Goal: Information Seeking & Learning: Check status

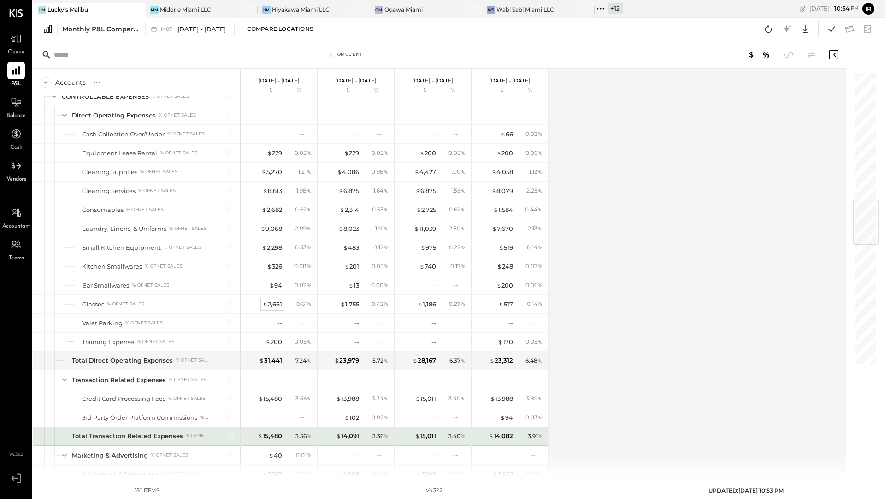
scroll to position [1066, 0]
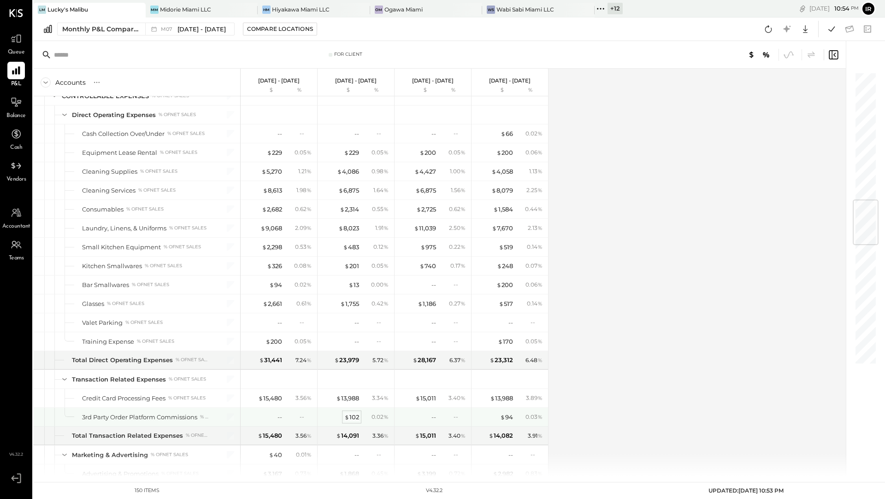
click at [350, 413] on div "$ 102" at bounding box center [351, 417] width 15 height 9
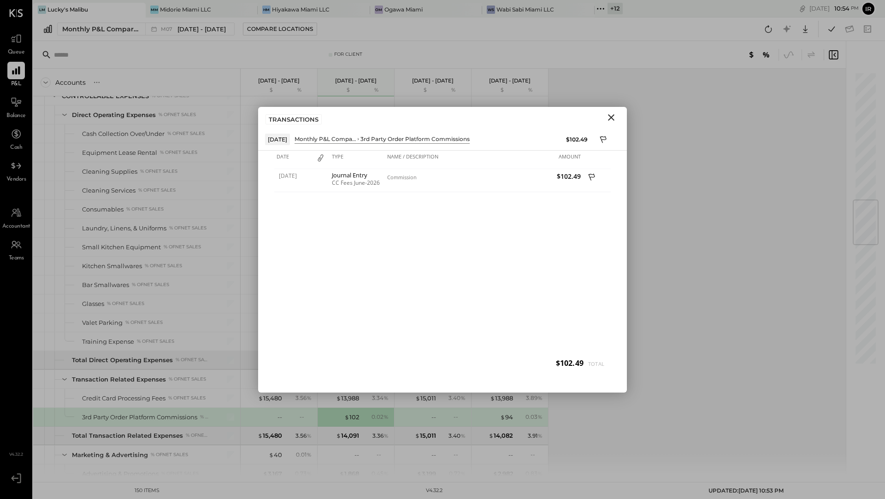
click at [618, 115] on button "Close" at bounding box center [611, 118] width 17 height 12
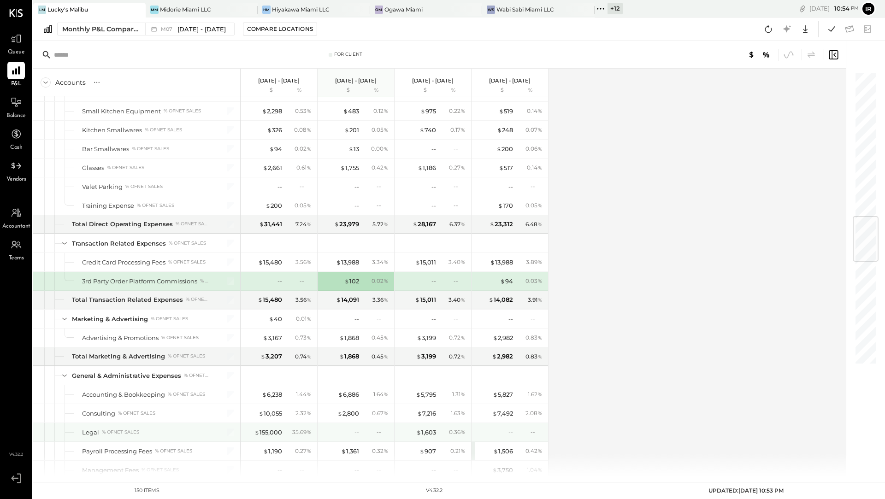
scroll to position [1209, 0]
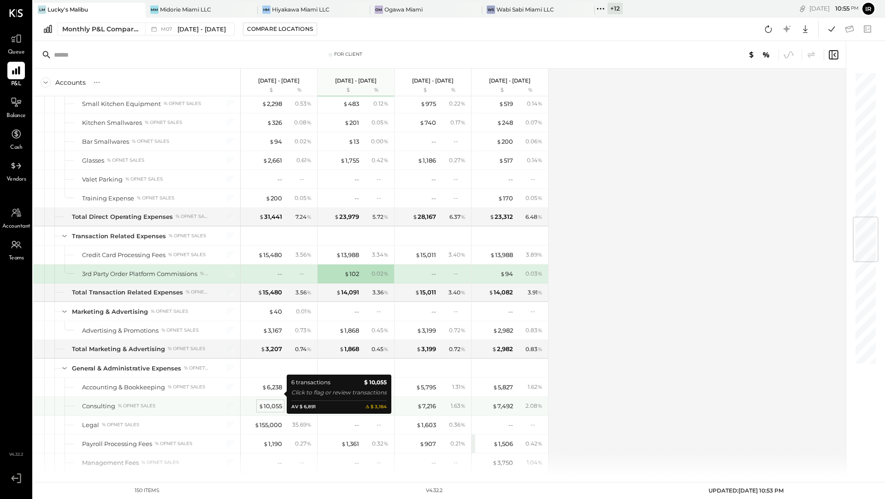
click at [266, 402] on div "$ 10,055" at bounding box center [271, 406] width 24 height 9
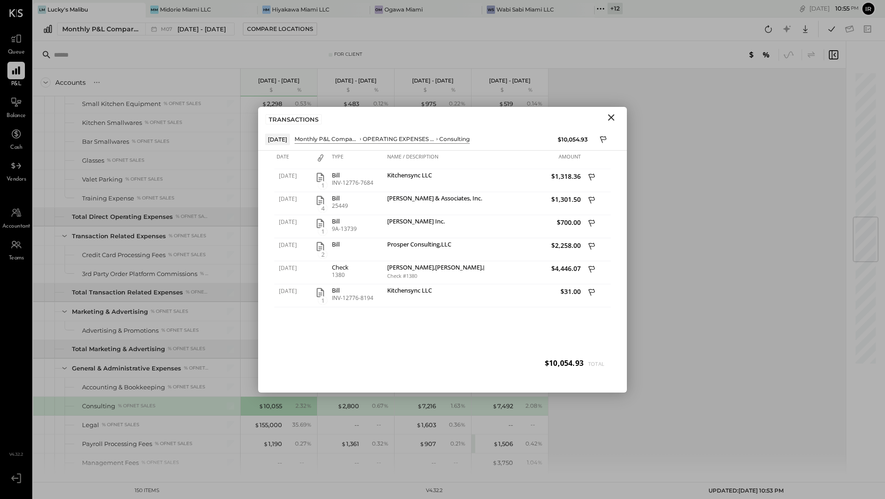
click at [608, 117] on icon "Close" at bounding box center [611, 117] width 11 height 11
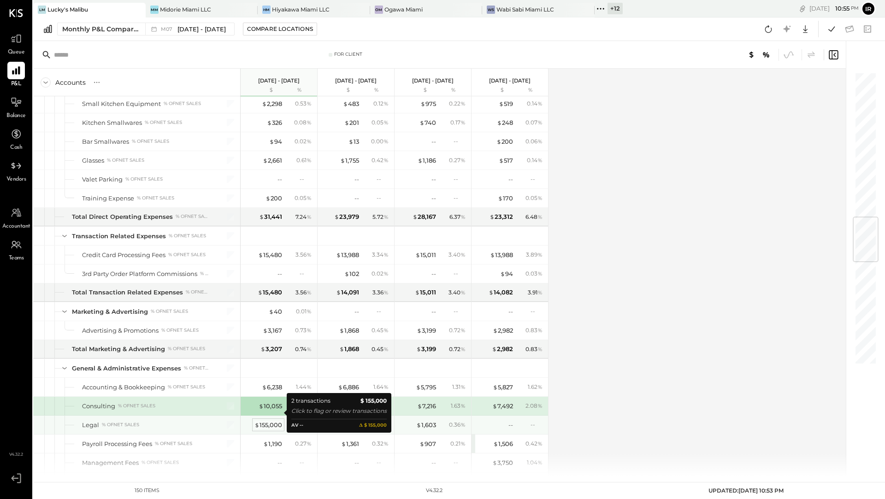
click at [274, 421] on div "$ 155,000" at bounding box center [268, 425] width 28 height 9
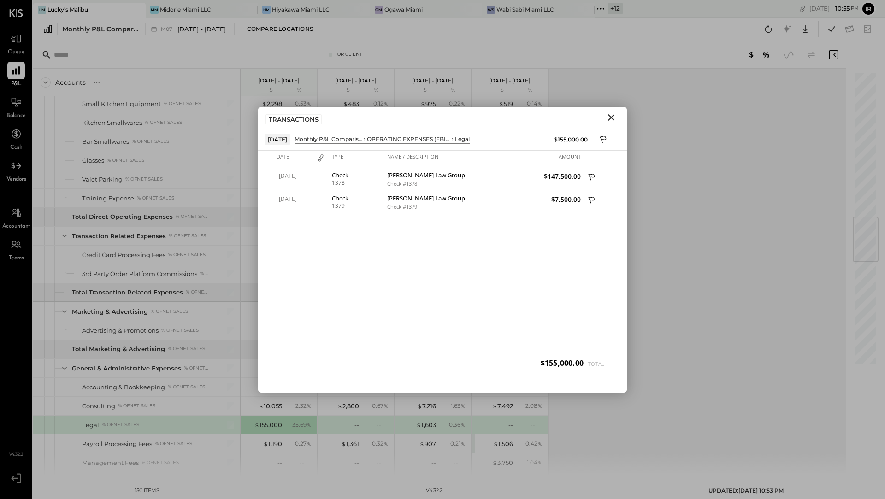
click at [616, 115] on icon "Close" at bounding box center [611, 117] width 11 height 11
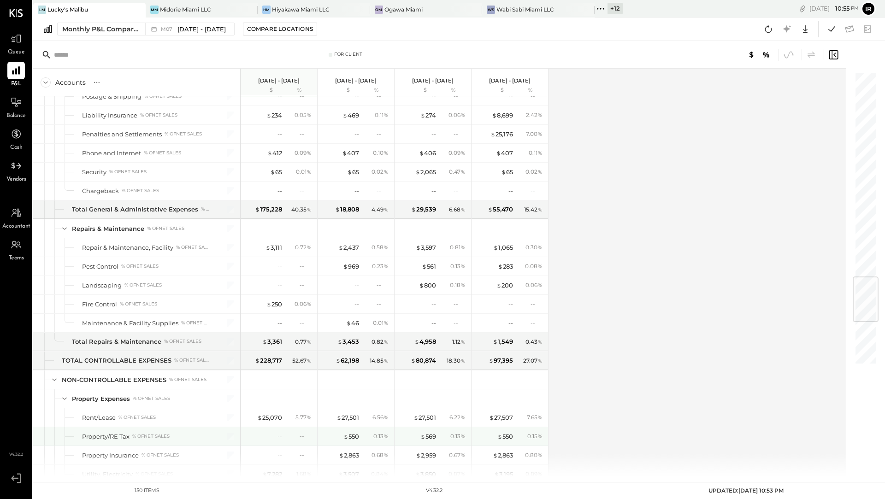
scroll to position [1712, 0]
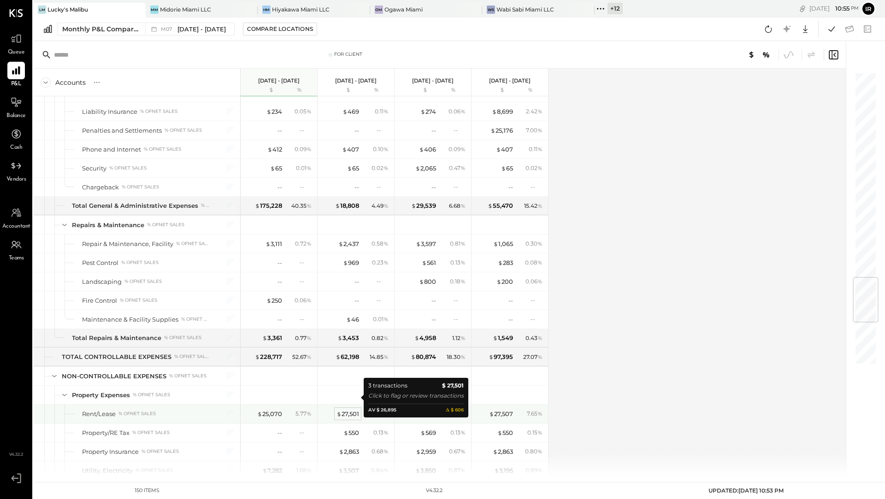
click at [347, 410] on div "$ 27,501" at bounding box center [347, 414] width 23 height 9
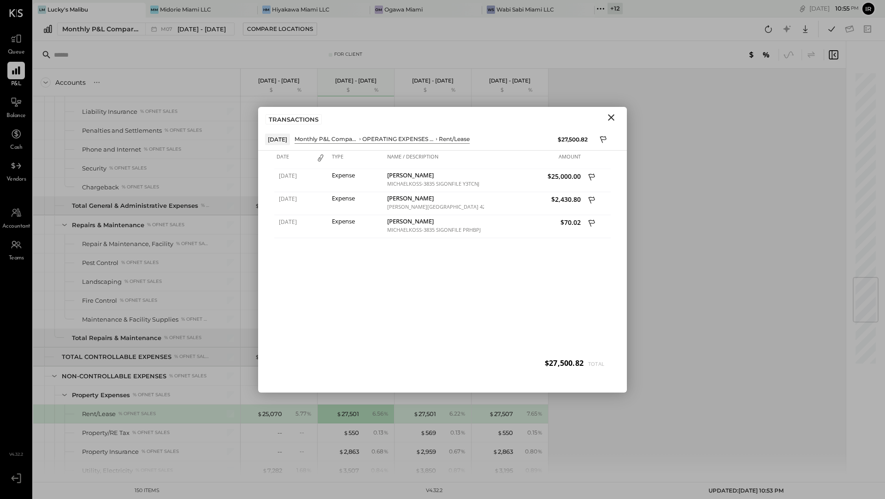
click at [610, 118] on icon "Close" at bounding box center [611, 117] width 6 height 6
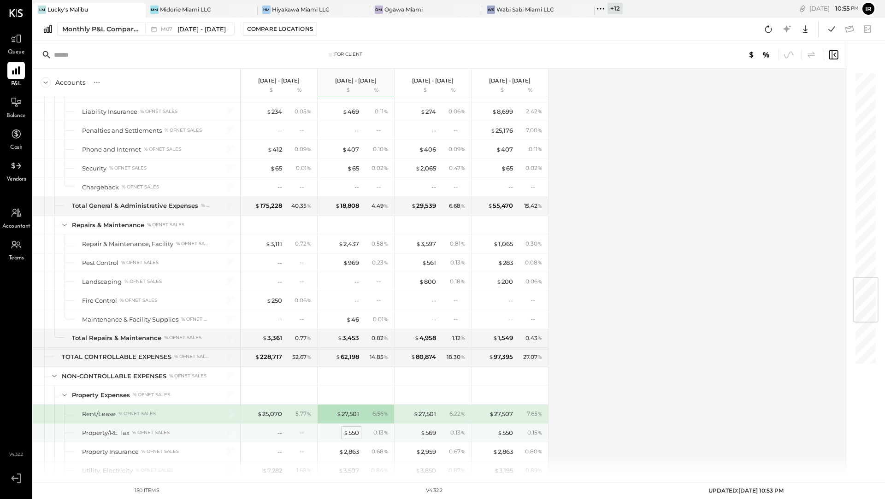
click at [356, 429] on div "$ 550" at bounding box center [351, 433] width 16 height 9
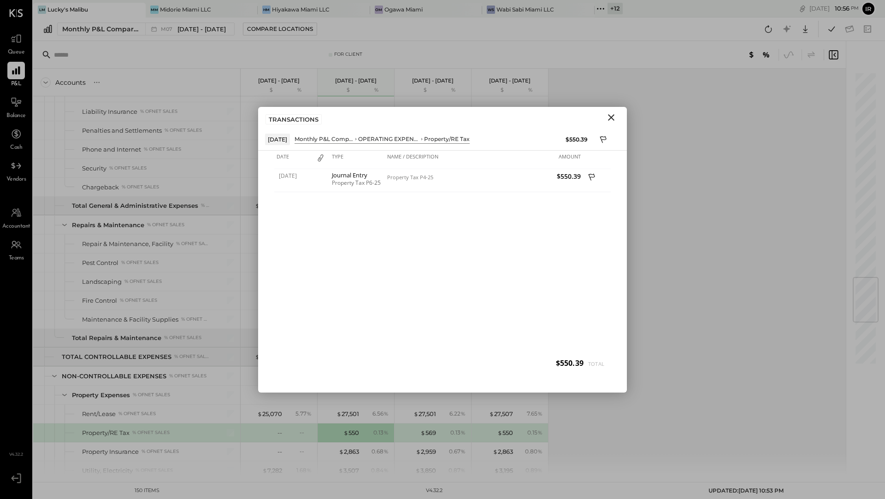
click at [604, 117] on button "Close" at bounding box center [611, 118] width 17 height 12
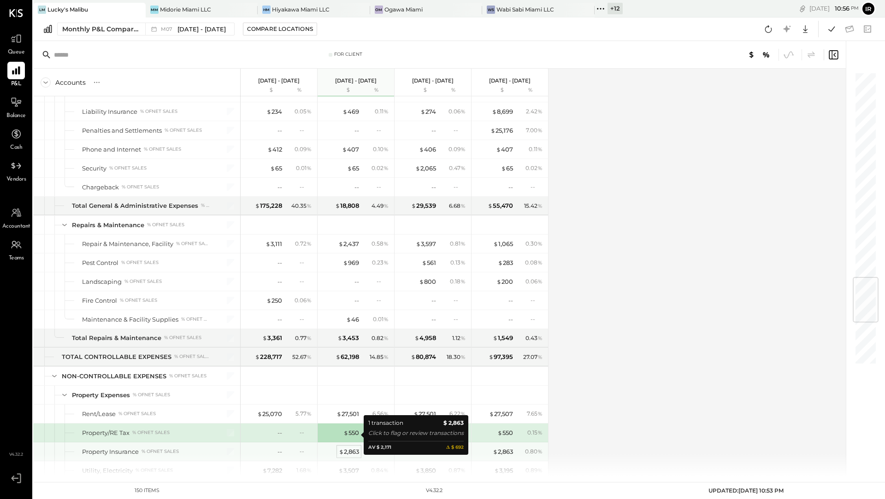
click at [345, 447] on div "$ 2,863" at bounding box center [349, 451] width 20 height 9
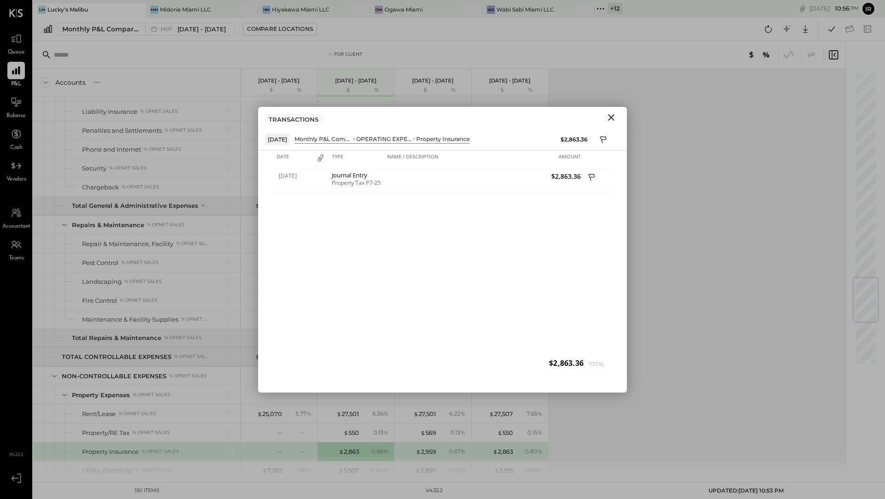
click at [610, 118] on icon "Close" at bounding box center [611, 117] width 6 height 6
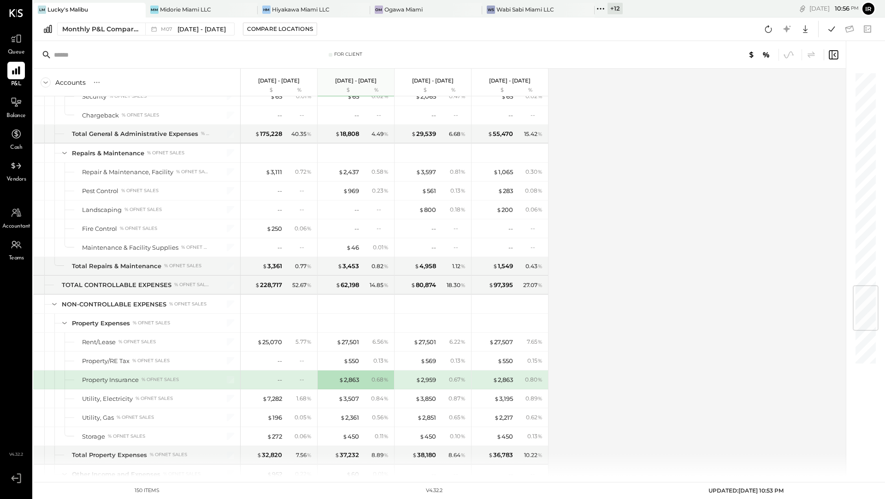
scroll to position [1785, 0]
click at [271, 393] on div "$ 7,282" at bounding box center [272, 397] width 20 height 9
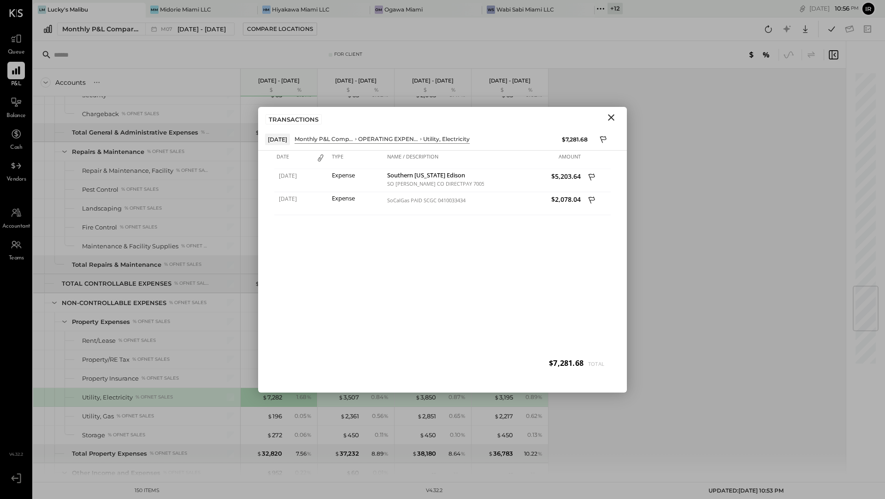
click at [608, 121] on icon "Close" at bounding box center [611, 117] width 11 height 11
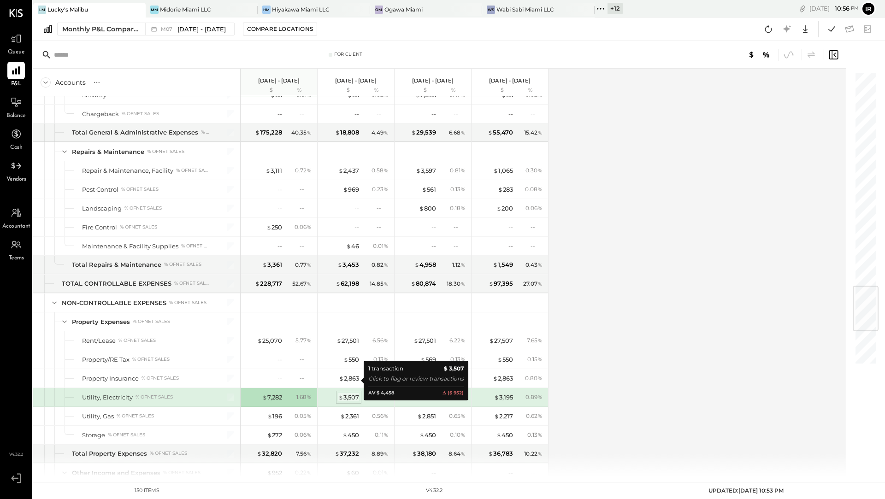
click at [350, 393] on div "$ 3,507" at bounding box center [348, 397] width 21 height 9
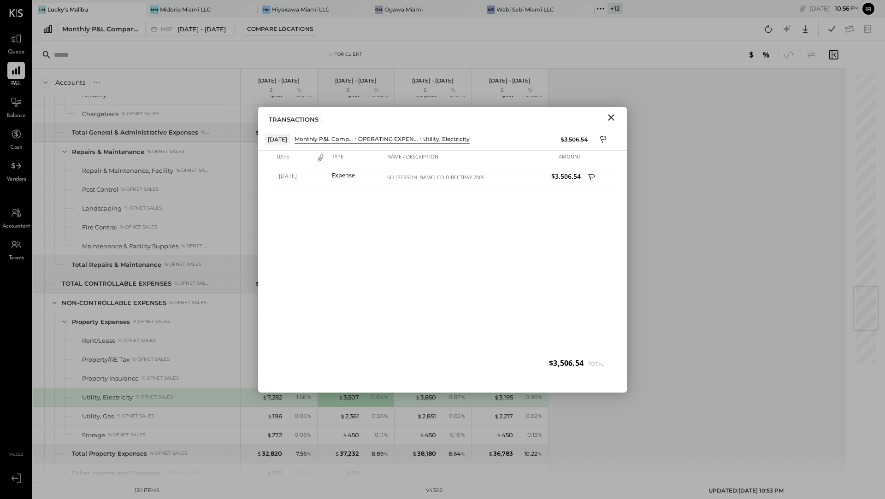
click at [613, 117] on icon "Close" at bounding box center [611, 117] width 11 height 11
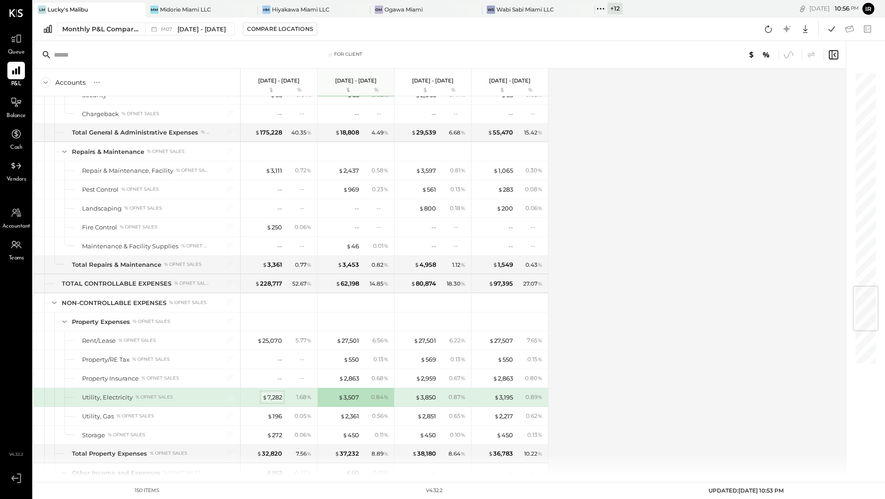
click at [273, 393] on div "$ 7,282" at bounding box center [272, 397] width 20 height 9
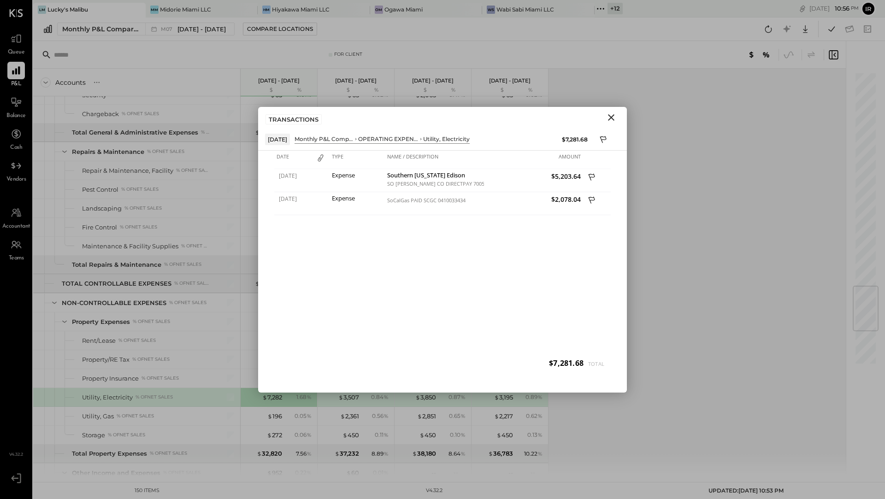
click at [616, 114] on icon "Close" at bounding box center [611, 117] width 11 height 11
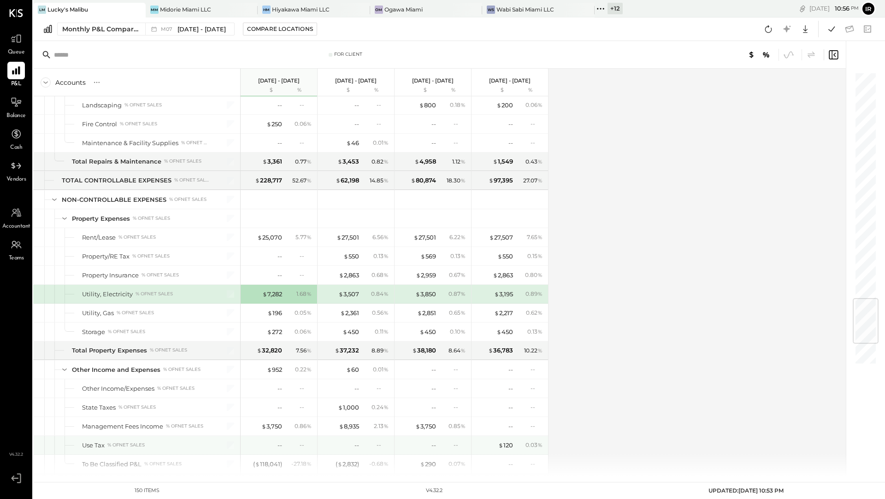
scroll to position [1888, 0]
click at [275, 289] on div "$ 7,282" at bounding box center [272, 293] width 20 height 9
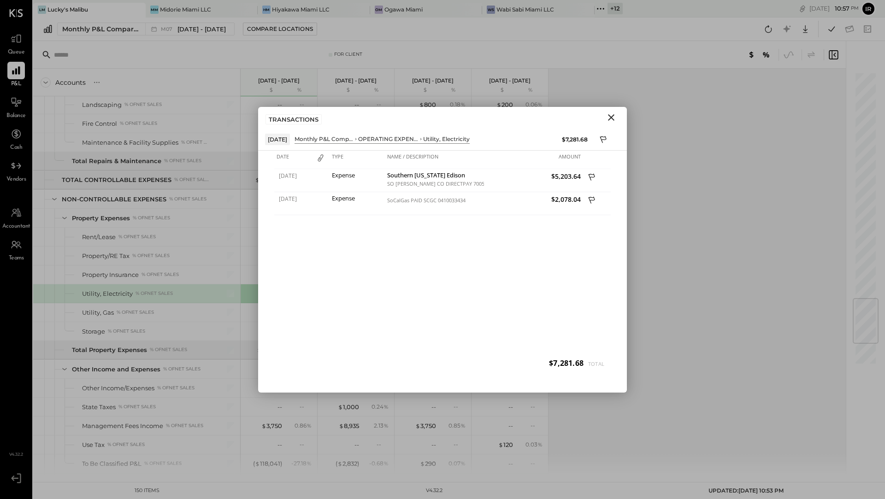
click at [611, 117] on icon "Close" at bounding box center [611, 117] width 6 height 6
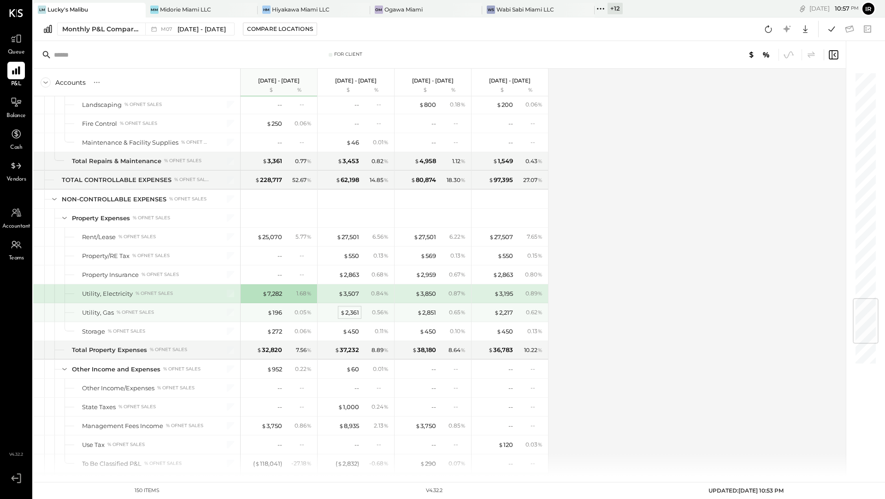
click at [343, 309] on span "$" at bounding box center [342, 312] width 5 height 7
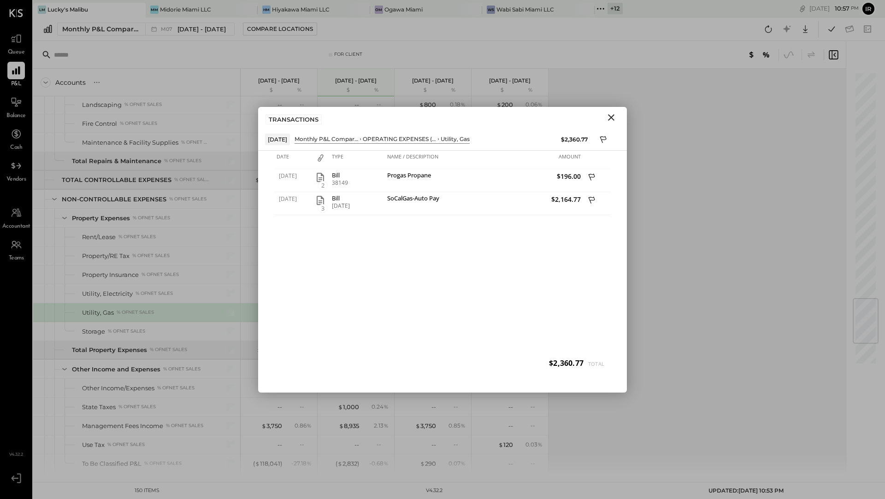
click at [610, 118] on icon "Close" at bounding box center [611, 117] width 11 height 11
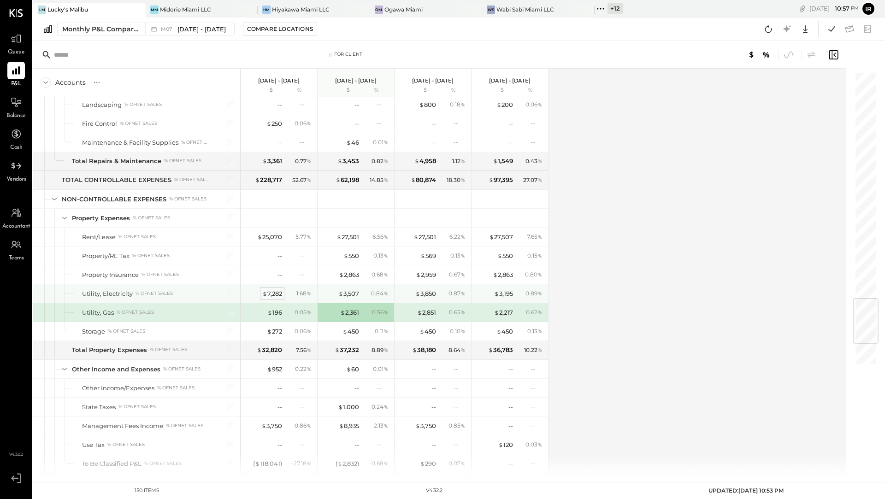
click at [281, 289] on div "$ 7,282" at bounding box center [272, 293] width 20 height 9
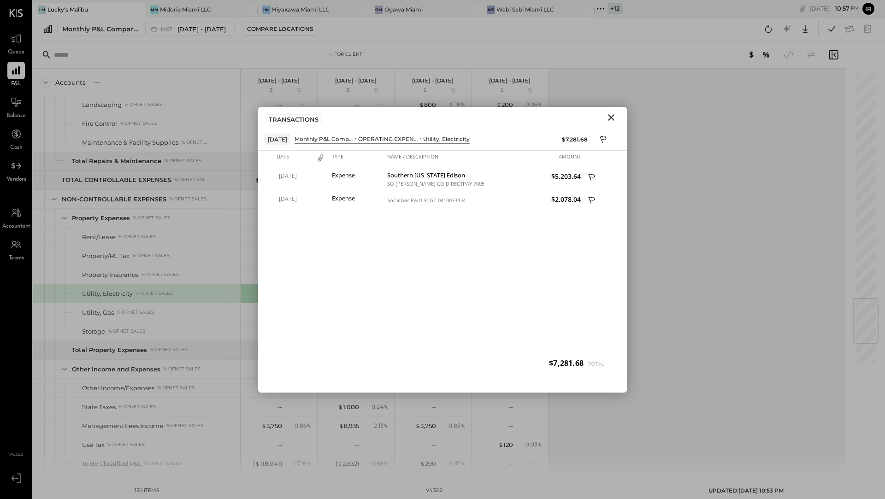
click at [609, 118] on icon "Close" at bounding box center [611, 117] width 11 height 11
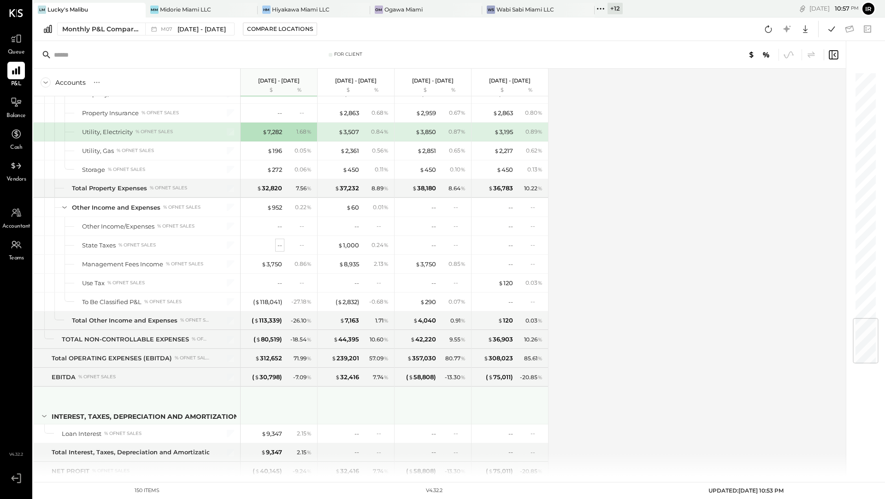
scroll to position [2059, 0]
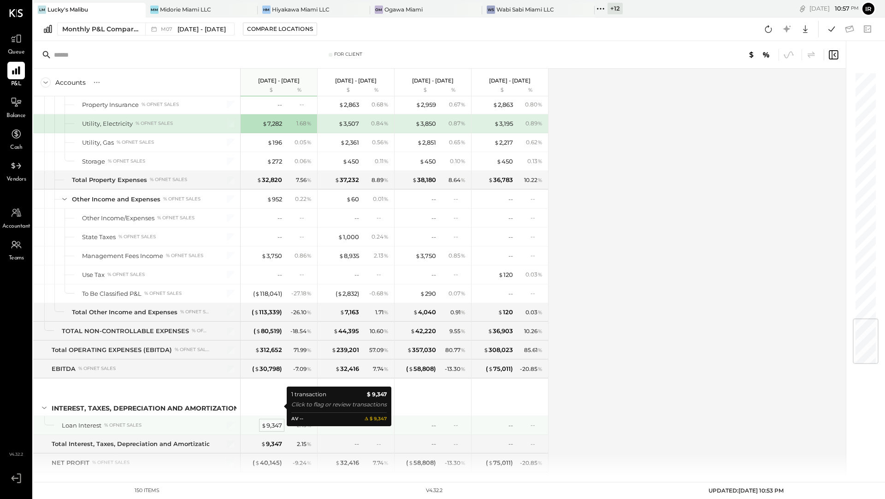
click at [268, 421] on div "$ 9,347" at bounding box center [271, 425] width 21 height 9
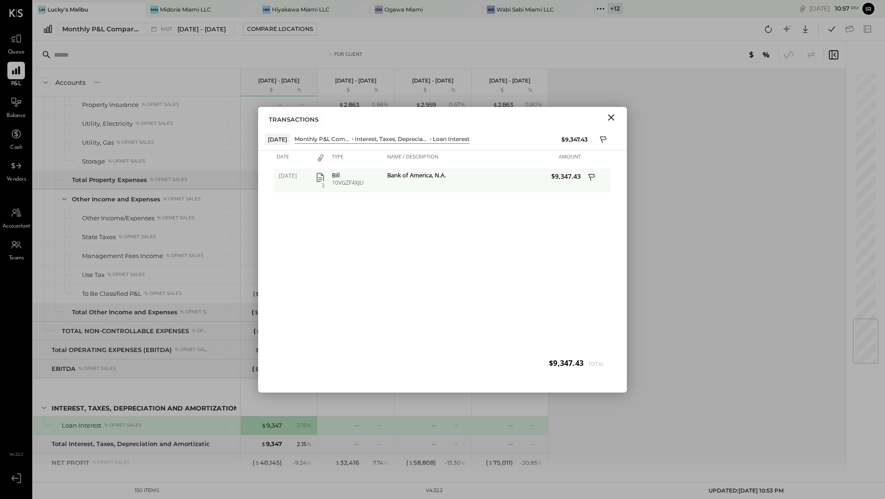
click at [320, 177] on icon "button" at bounding box center [320, 177] width 7 height 9
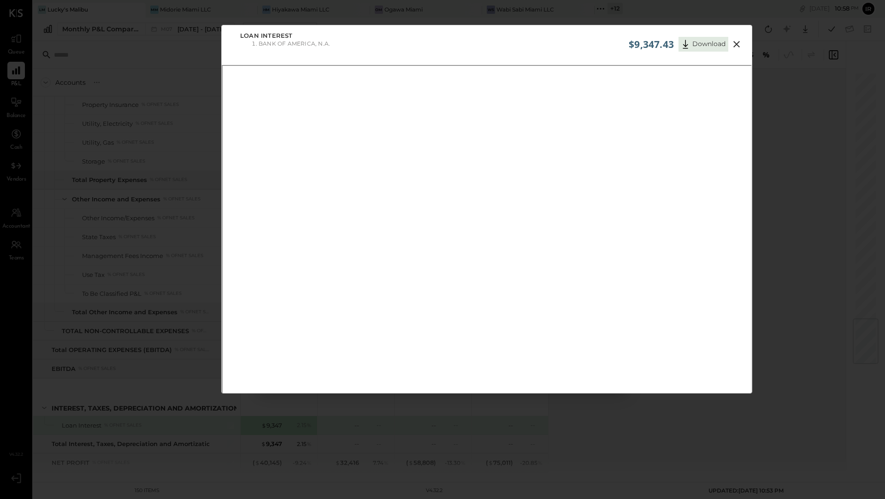
click at [736, 44] on icon at bounding box center [736, 44] width 11 height 11
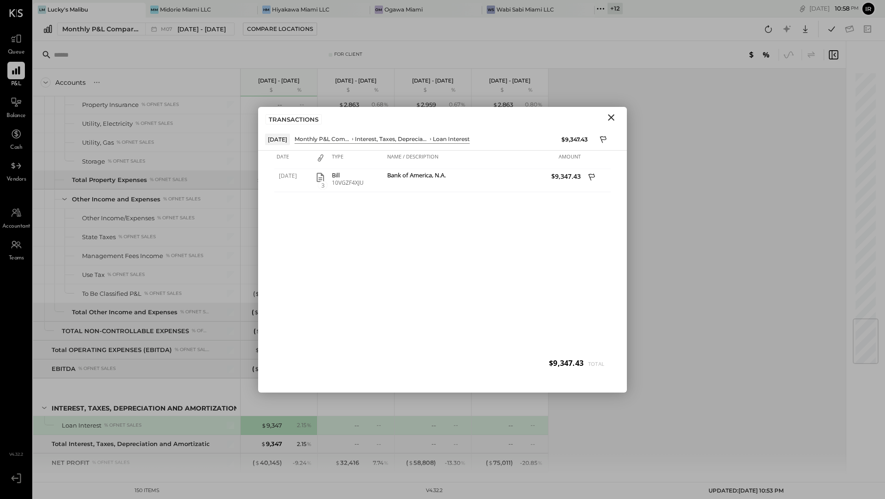
click at [610, 117] on icon "Close" at bounding box center [611, 117] width 11 height 11
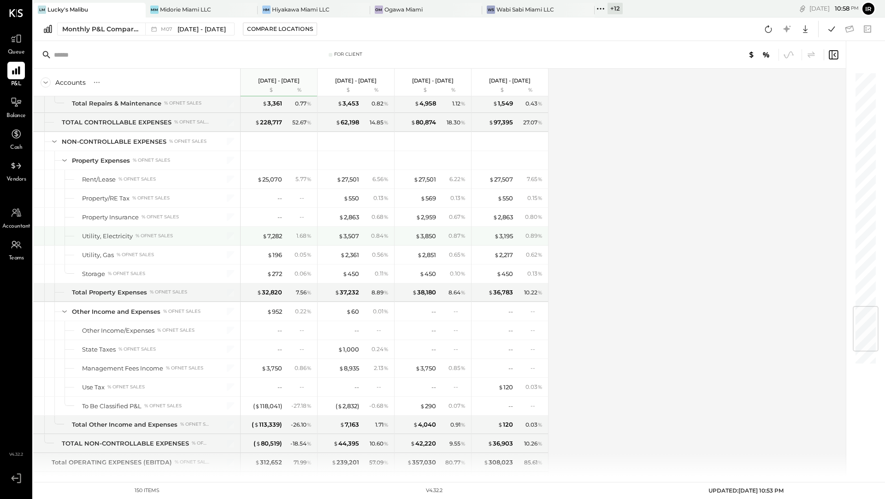
scroll to position [1937, 0]
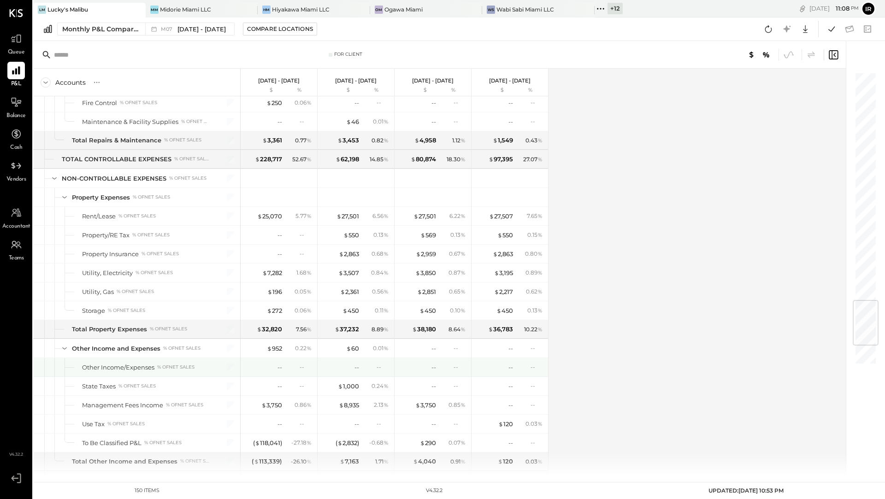
scroll to position [1904, 0]
